Goal: Information Seeking & Learning: Learn about a topic

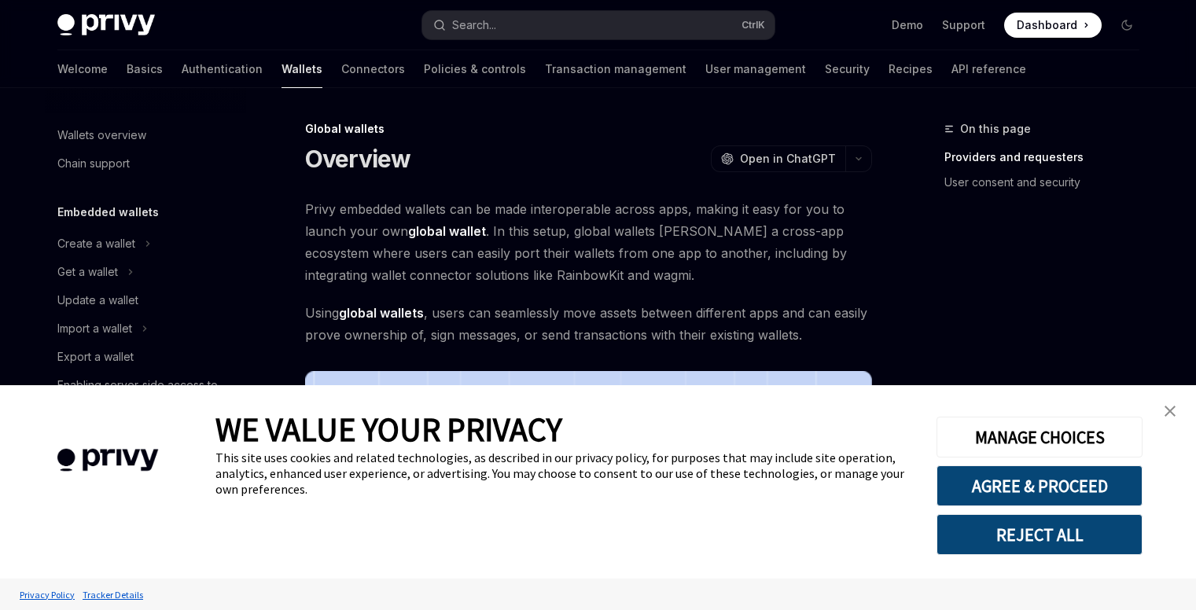
type textarea "*"
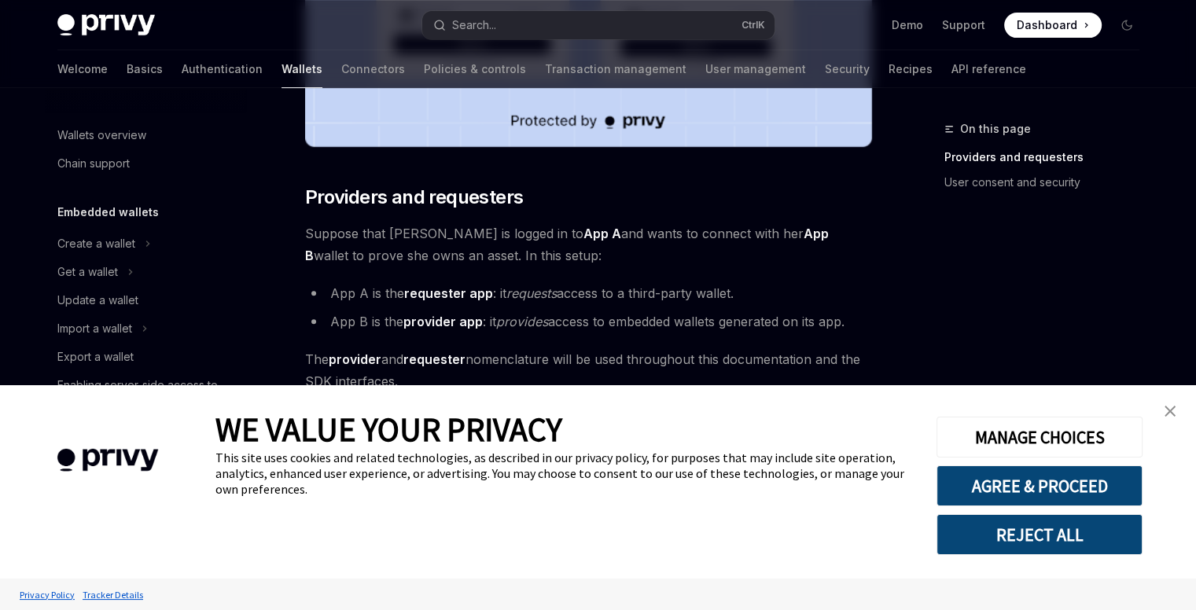
scroll to position [740, 0]
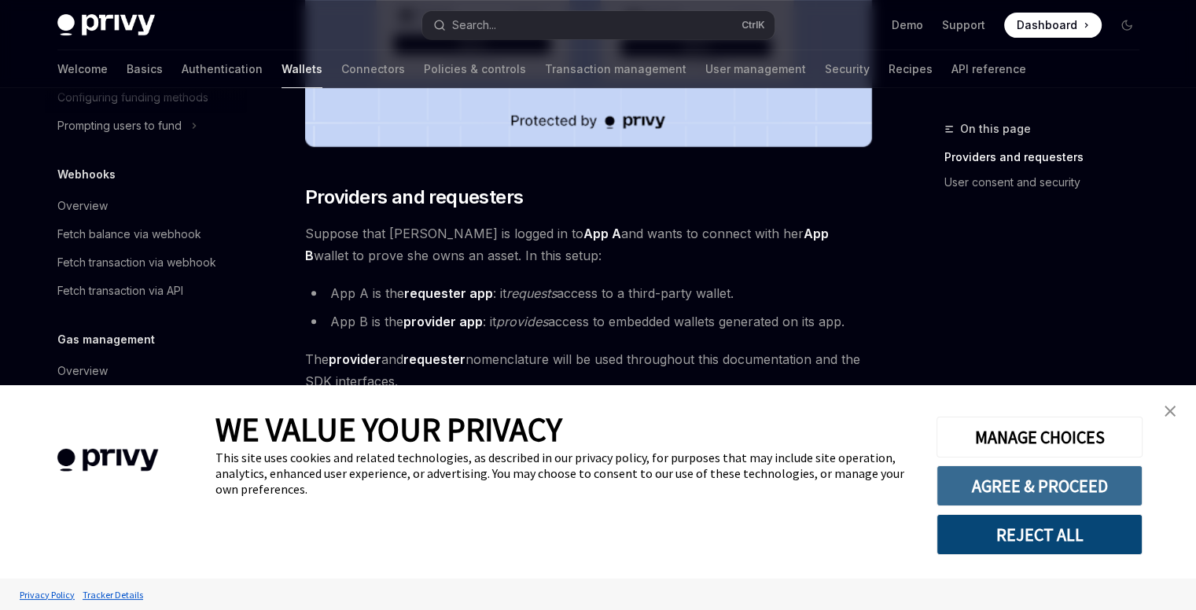
click at [1050, 488] on button "AGREE & PROCEED" at bounding box center [1039, 485] width 206 height 41
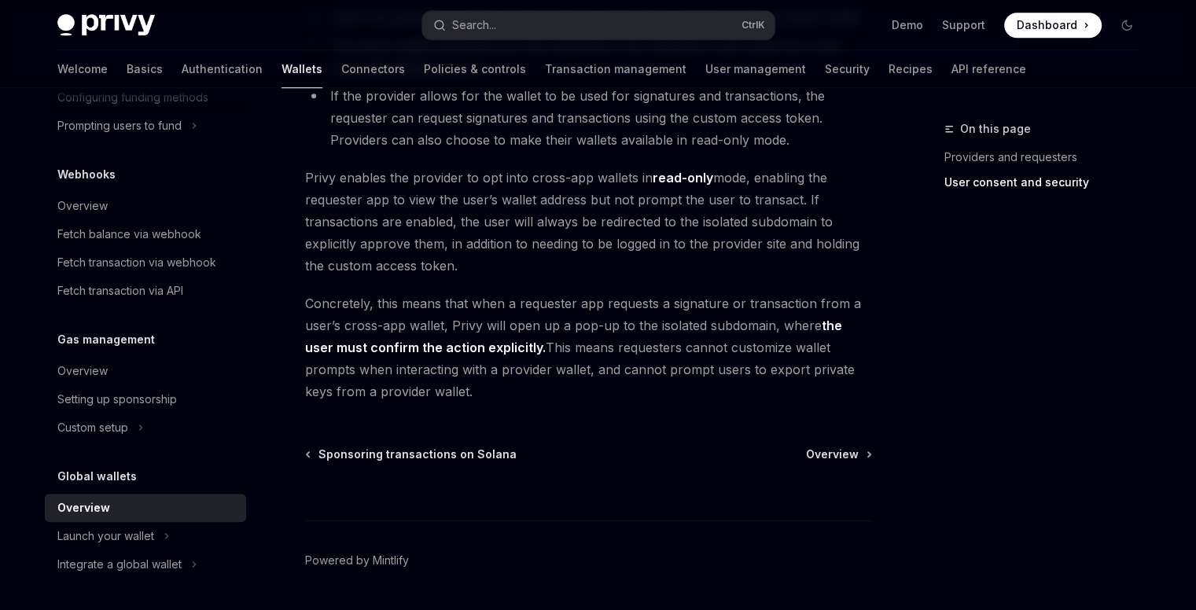
scroll to position [1401, 0]
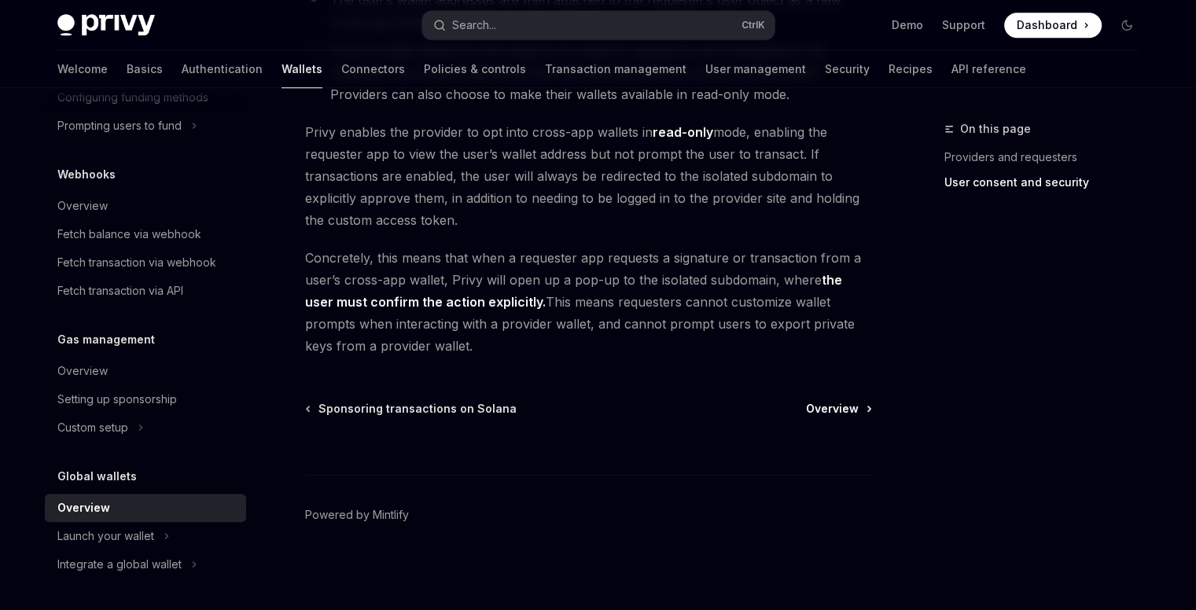
click at [825, 407] on span "Overview" at bounding box center [832, 409] width 53 height 16
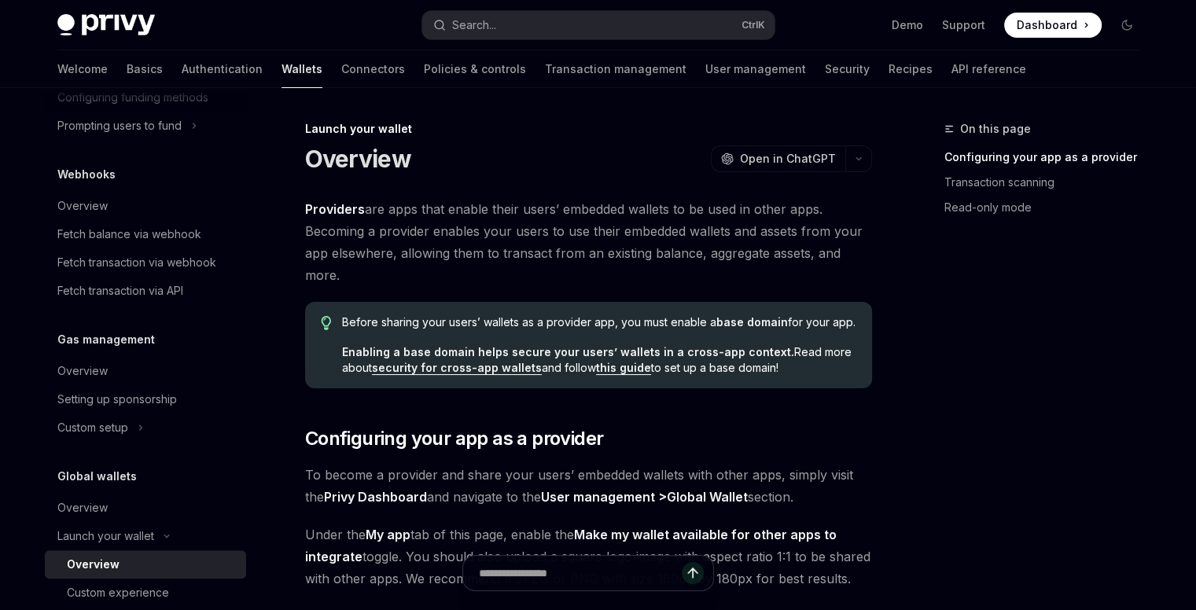
type textarea "*"
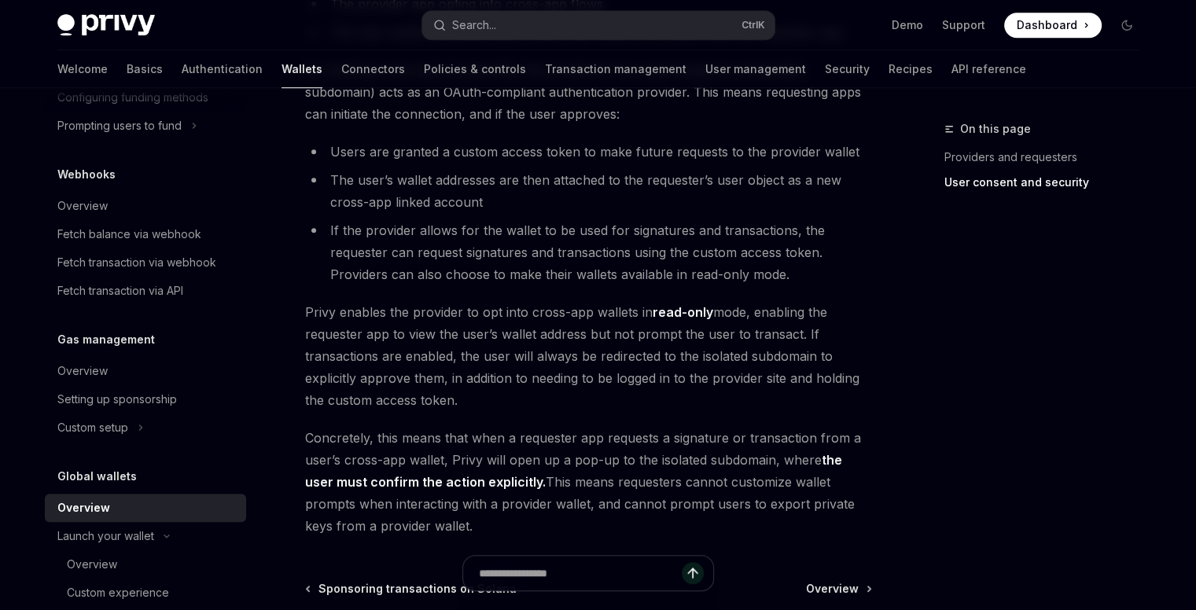
scroll to position [1292, 0]
